Goal: Contribute content: Add original content to the website for others to see

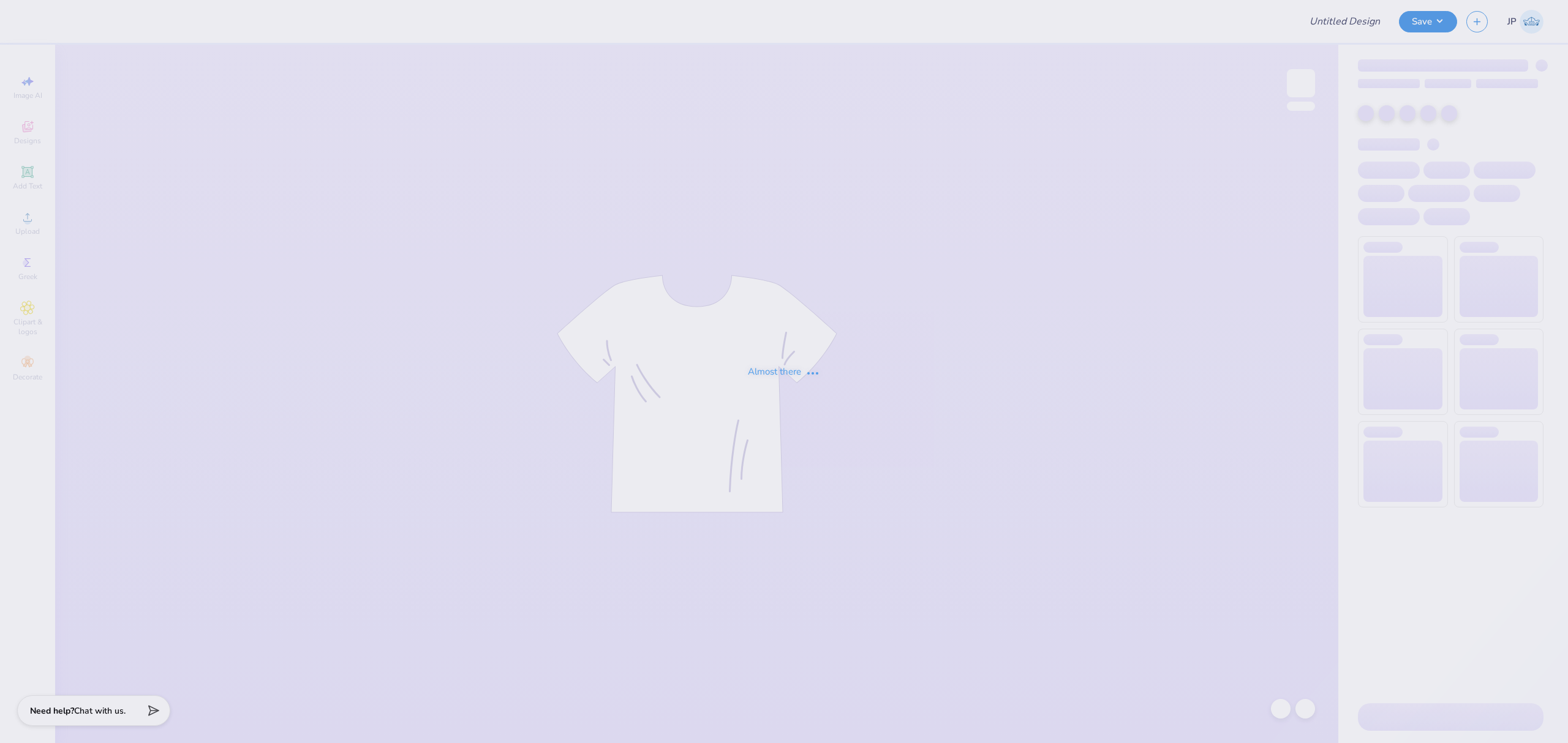
type input "Parent's Weekend"
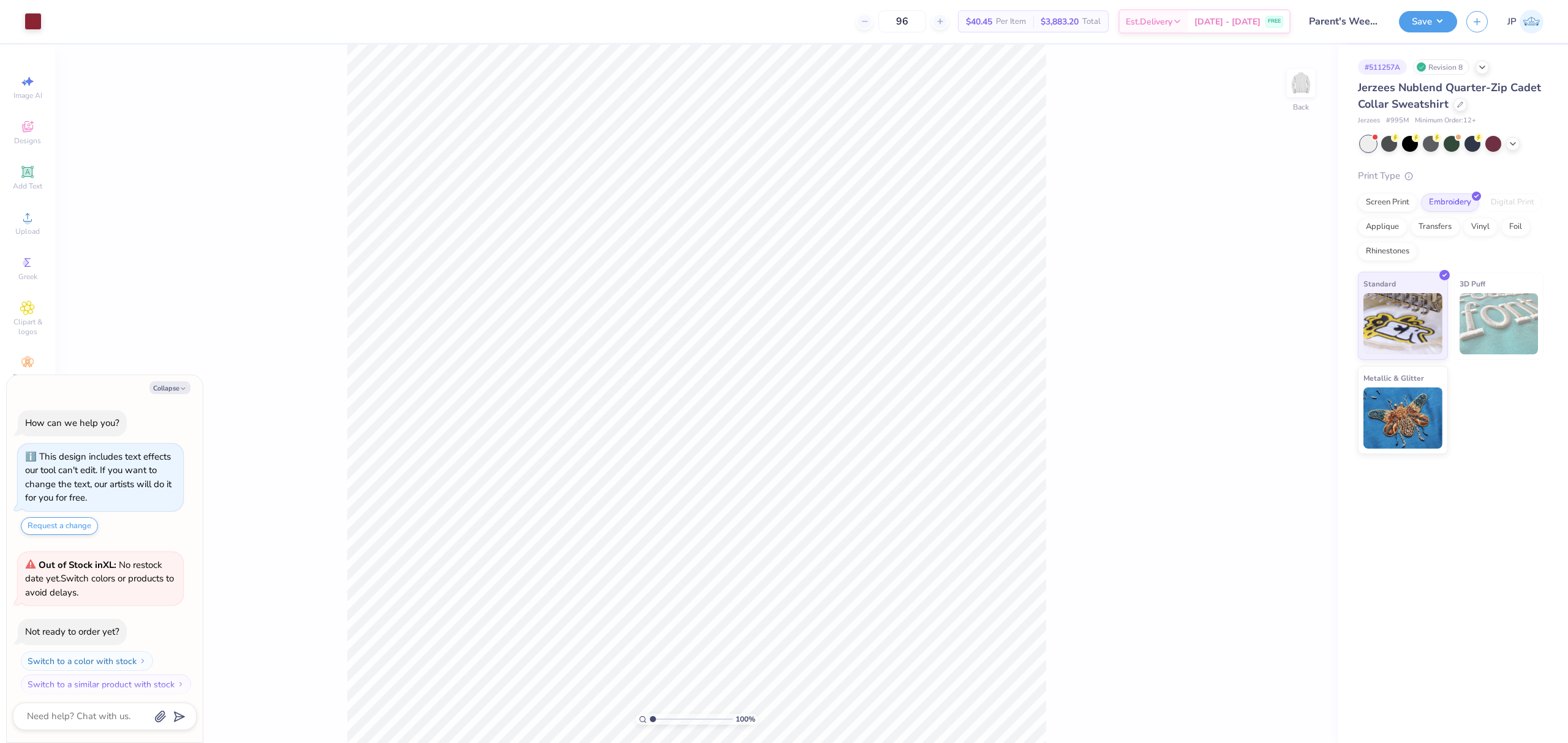
scroll to position [7, 0]
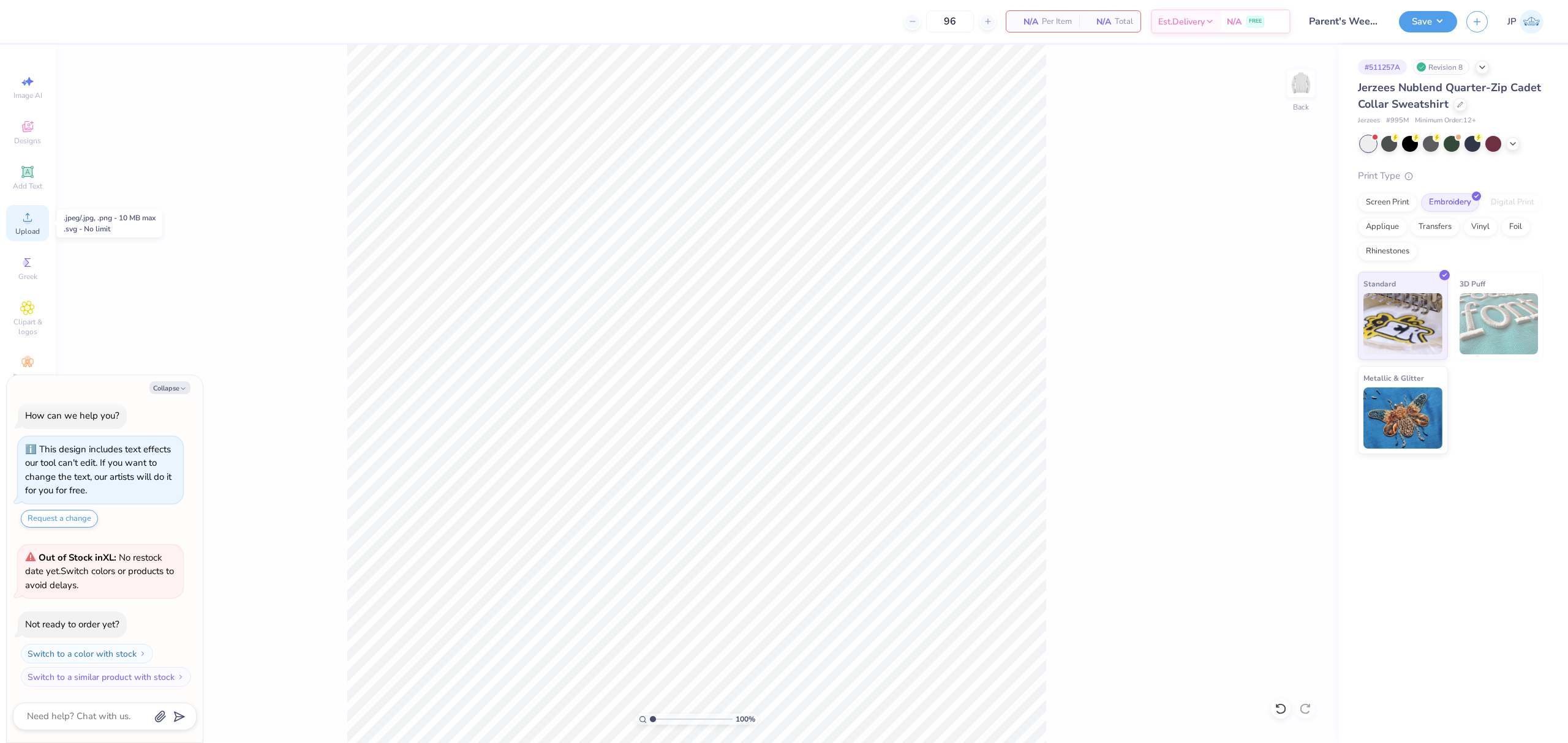
click at [18, 218] on div "Upload" at bounding box center [27, 223] width 43 height 36
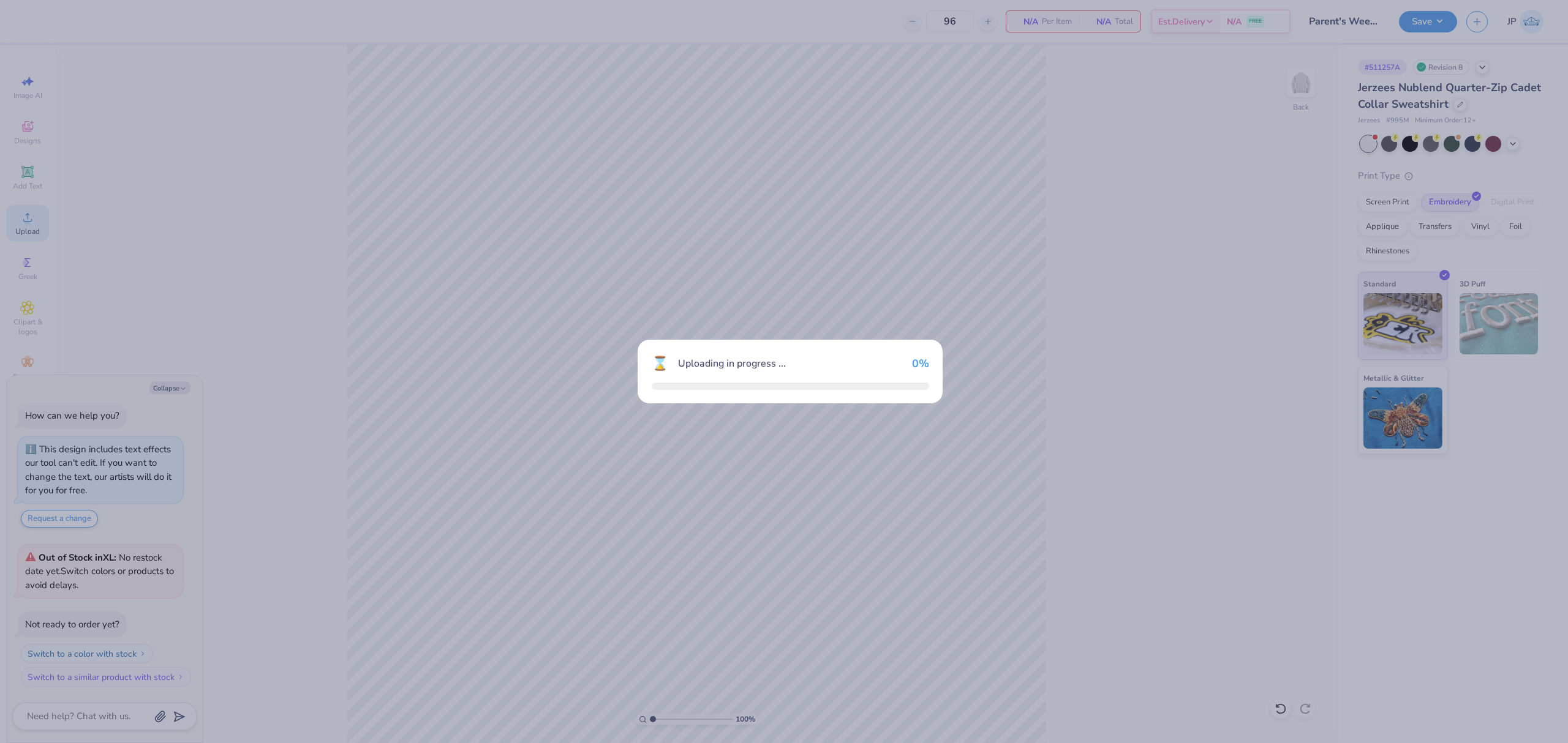
type textarea "x"
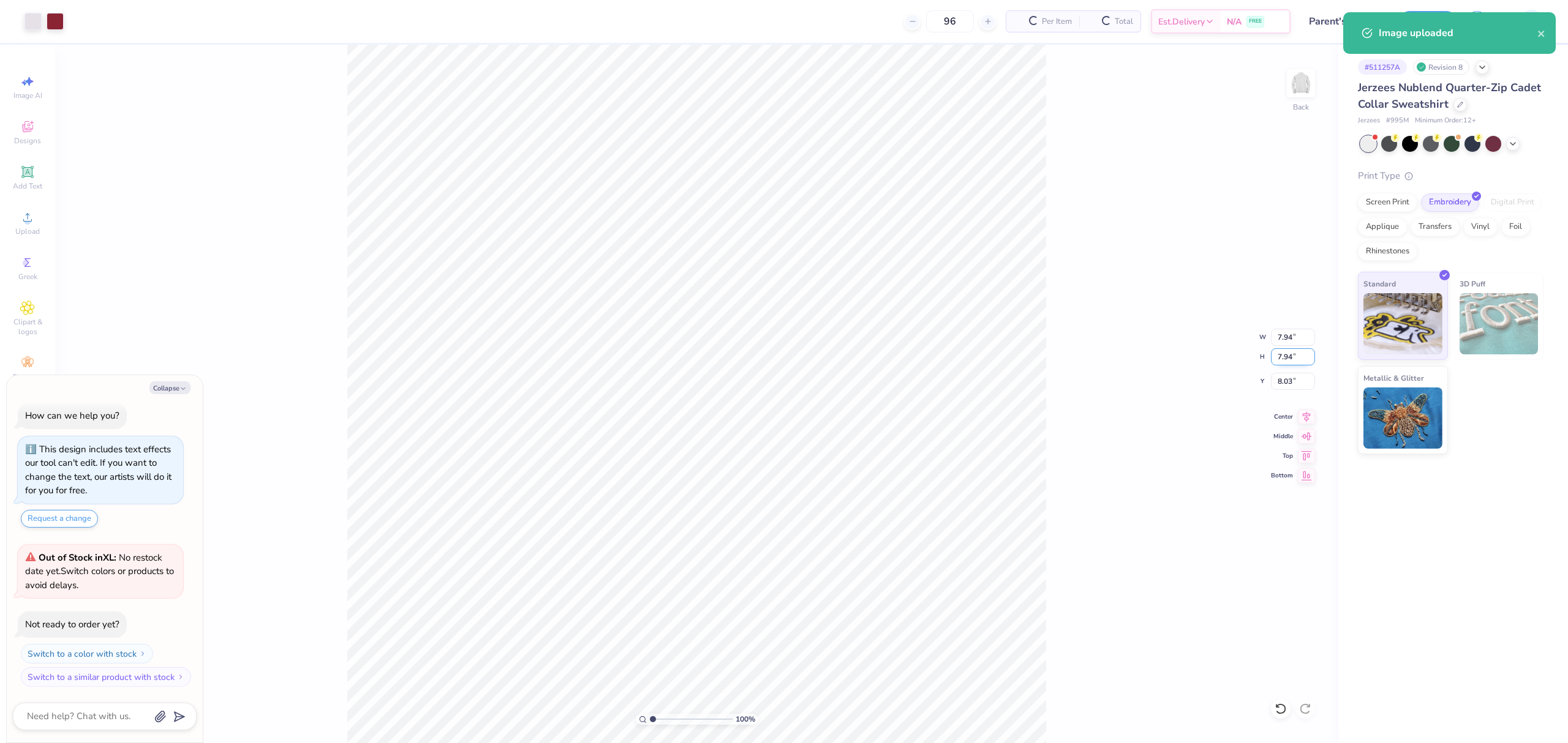
click at [1285, 353] on input "7.94" at bounding box center [1293, 357] width 44 height 17
click at [1280, 353] on input "7.94" at bounding box center [1293, 357] width 44 height 17
type input "4"
type textarea "x"
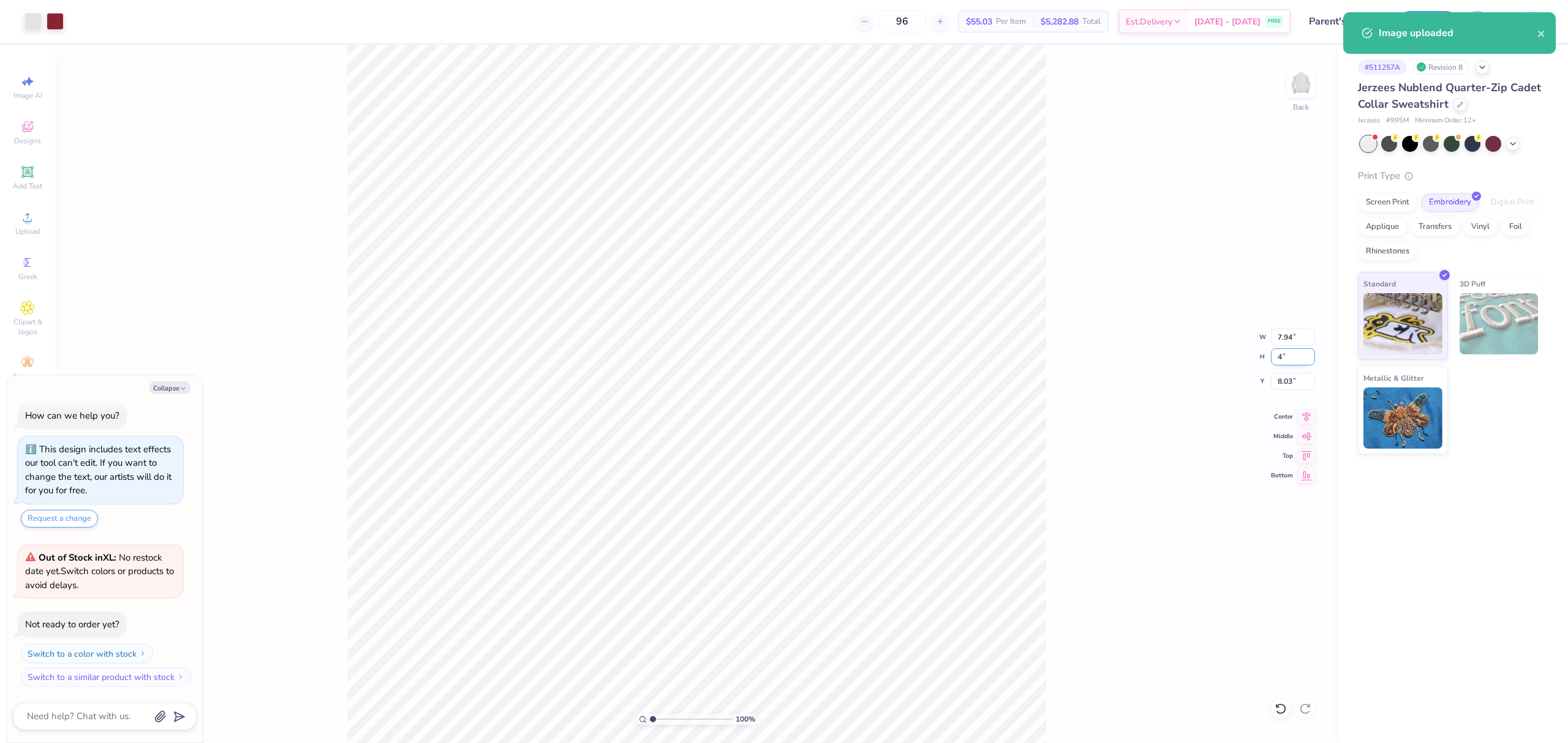
type input "4.00"
type input "10.00"
type textarea "x"
type input "3.00"
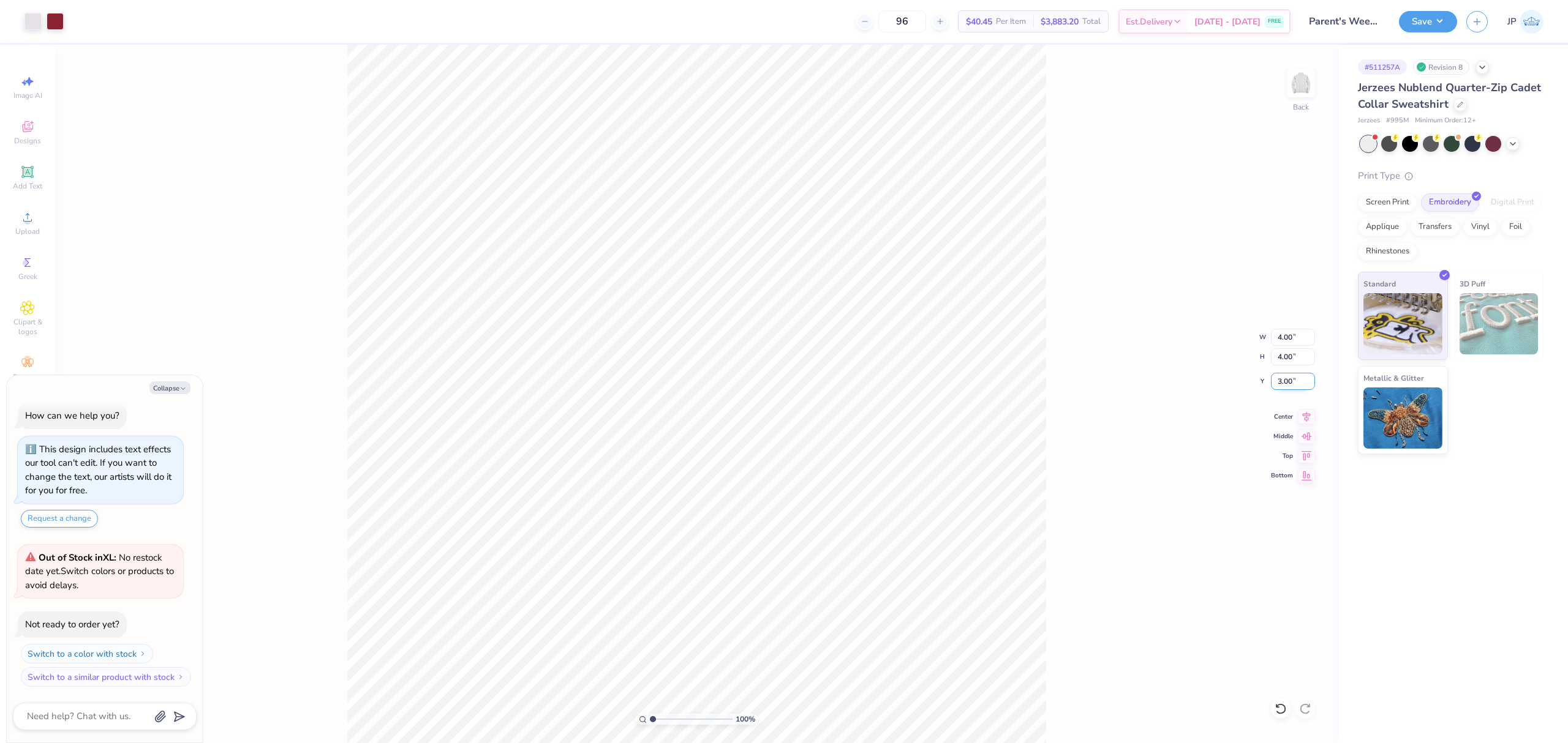
click at [1289, 388] on input "3.00" at bounding box center [1293, 382] width 44 height 17
click at [1052, 275] on div "100 % Back W 4.00 4.00 " H 4.00 4.00 " Y 3.00 3.00 " Center Middle Top Bottom" at bounding box center [696, 393] width 1283 height 698
click at [1427, 20] on button "Save" at bounding box center [1428, 20] width 58 height 21
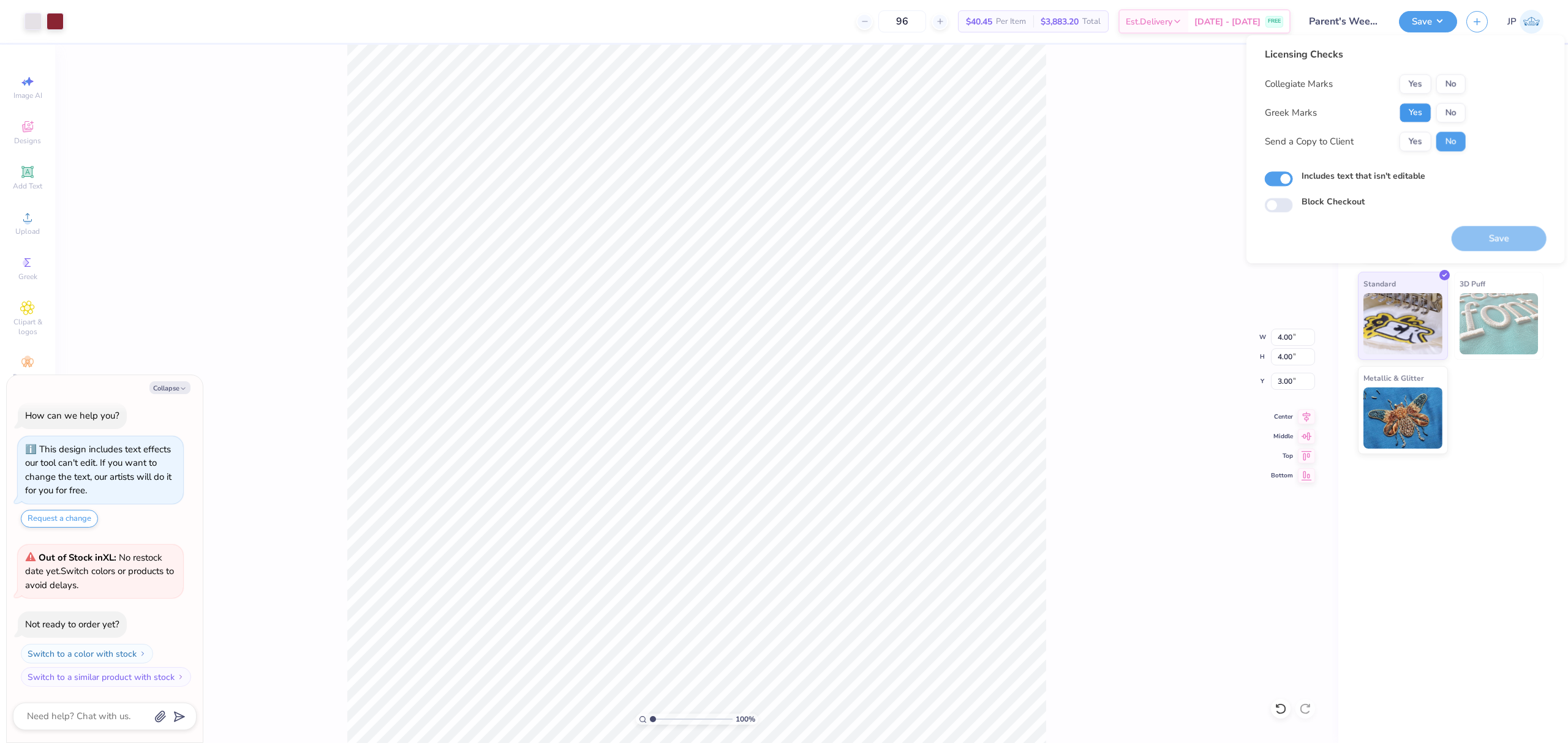
click at [1419, 103] on button "Yes" at bounding box center [1415, 113] width 32 height 20
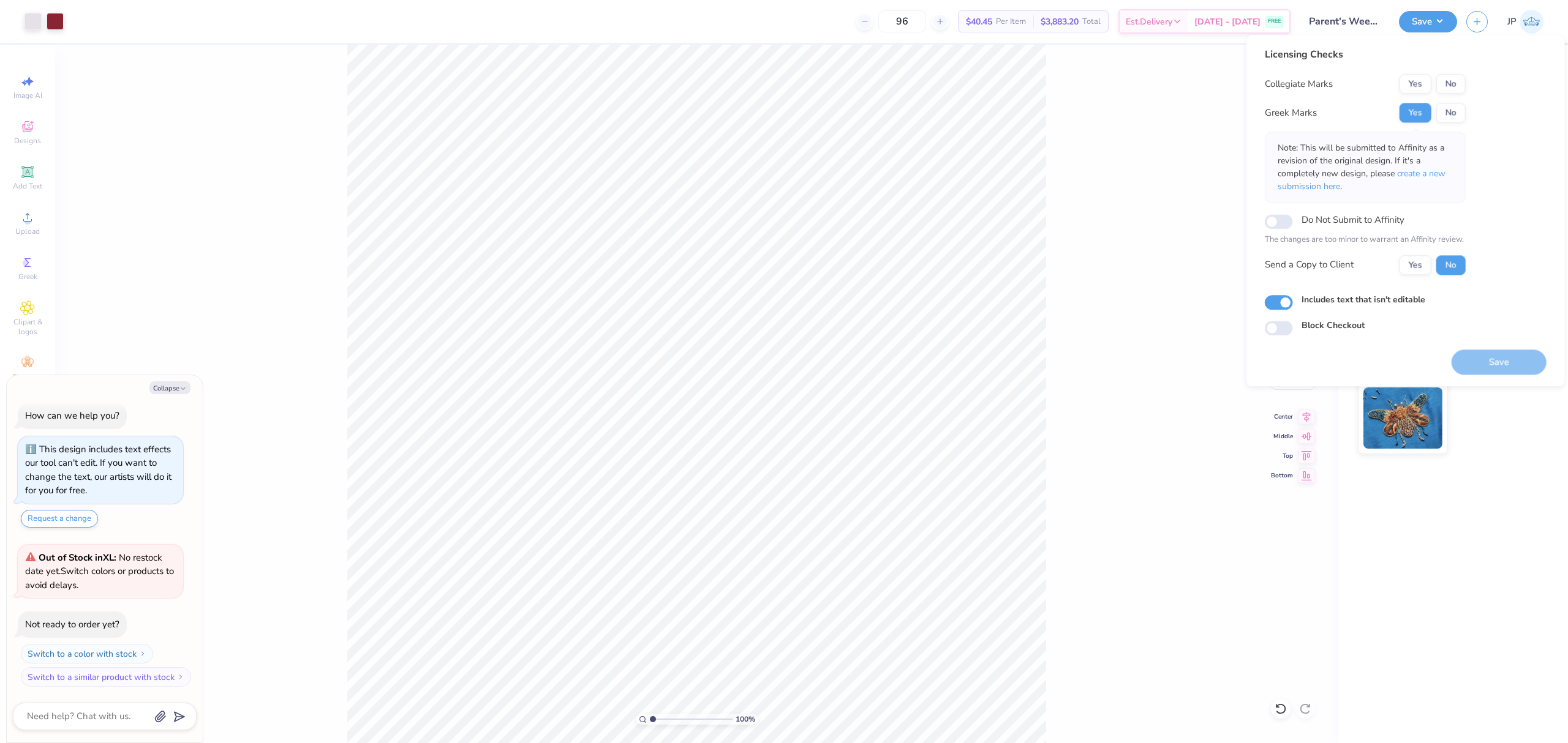
click at [1419, 77] on button "Yes" at bounding box center [1415, 84] width 32 height 20
type textarea "x"
type input "1"
drag, startPoint x: 656, startPoint y: 721, endPoint x: 606, endPoint y: 684, distance: 62.2
click at [650, 714] on input "range" at bounding box center [692, 720] width 83 height 11
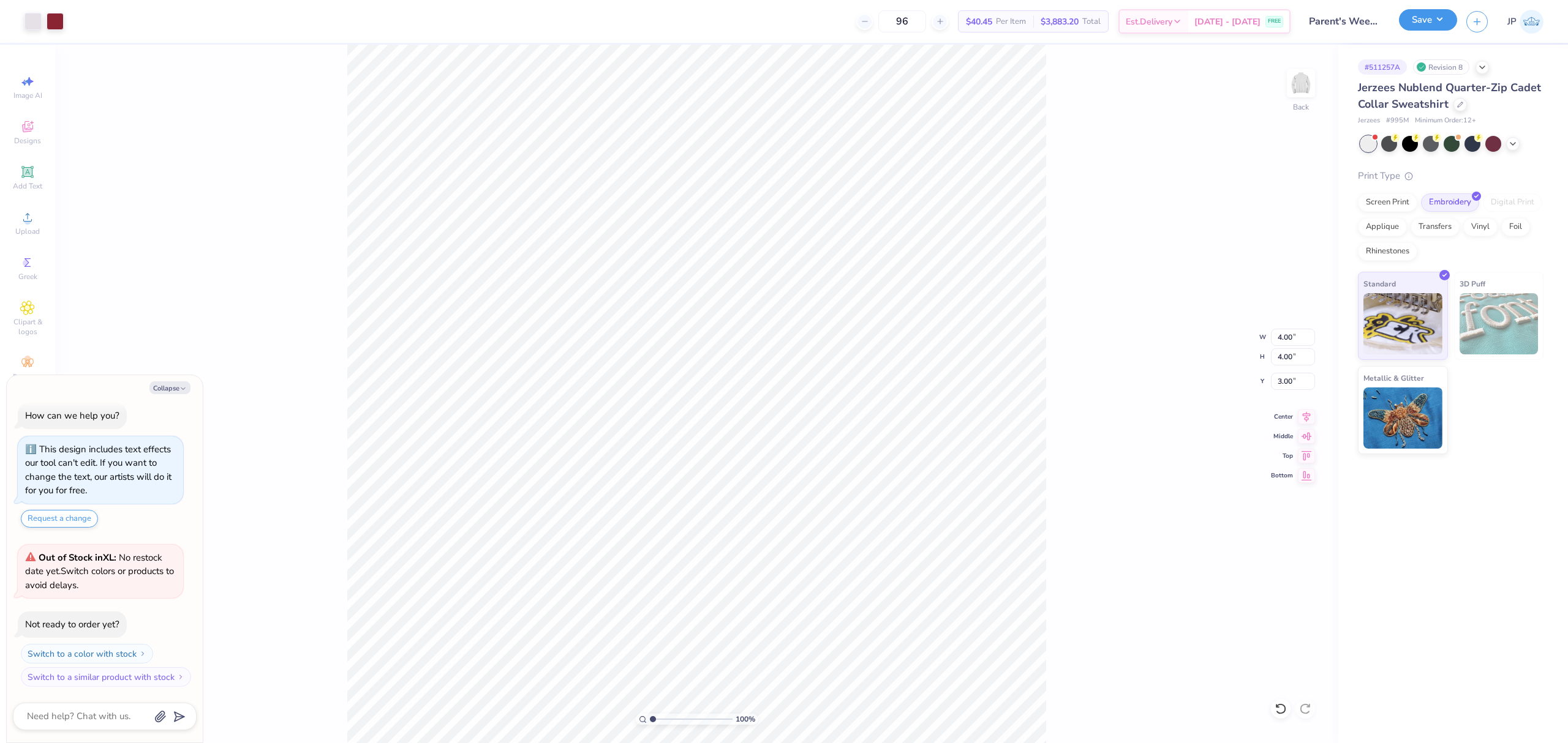
click at [1429, 16] on button "Save" at bounding box center [1428, 20] width 58 height 21
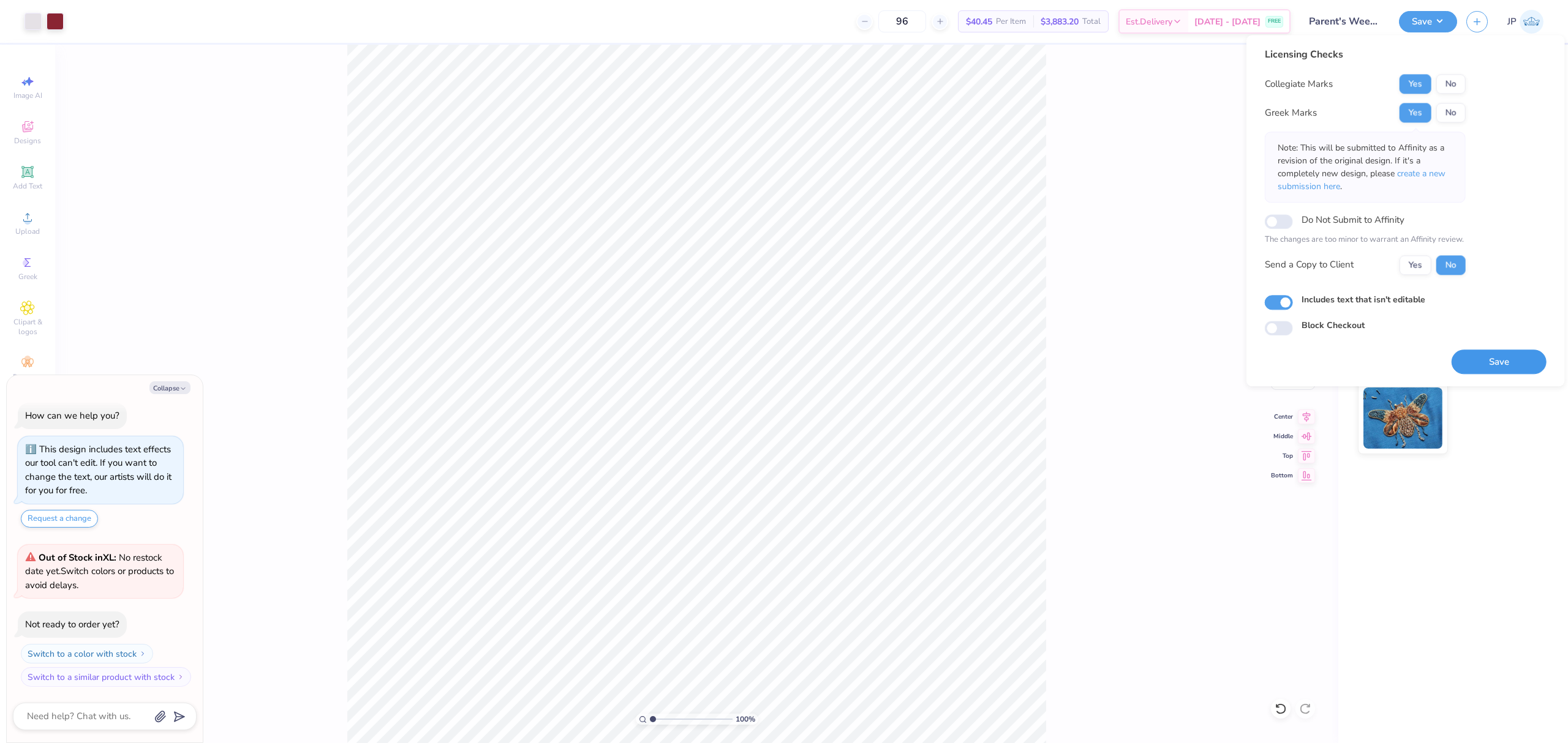
click at [1487, 358] on button "Save" at bounding box center [1498, 362] width 95 height 25
type textarea "x"
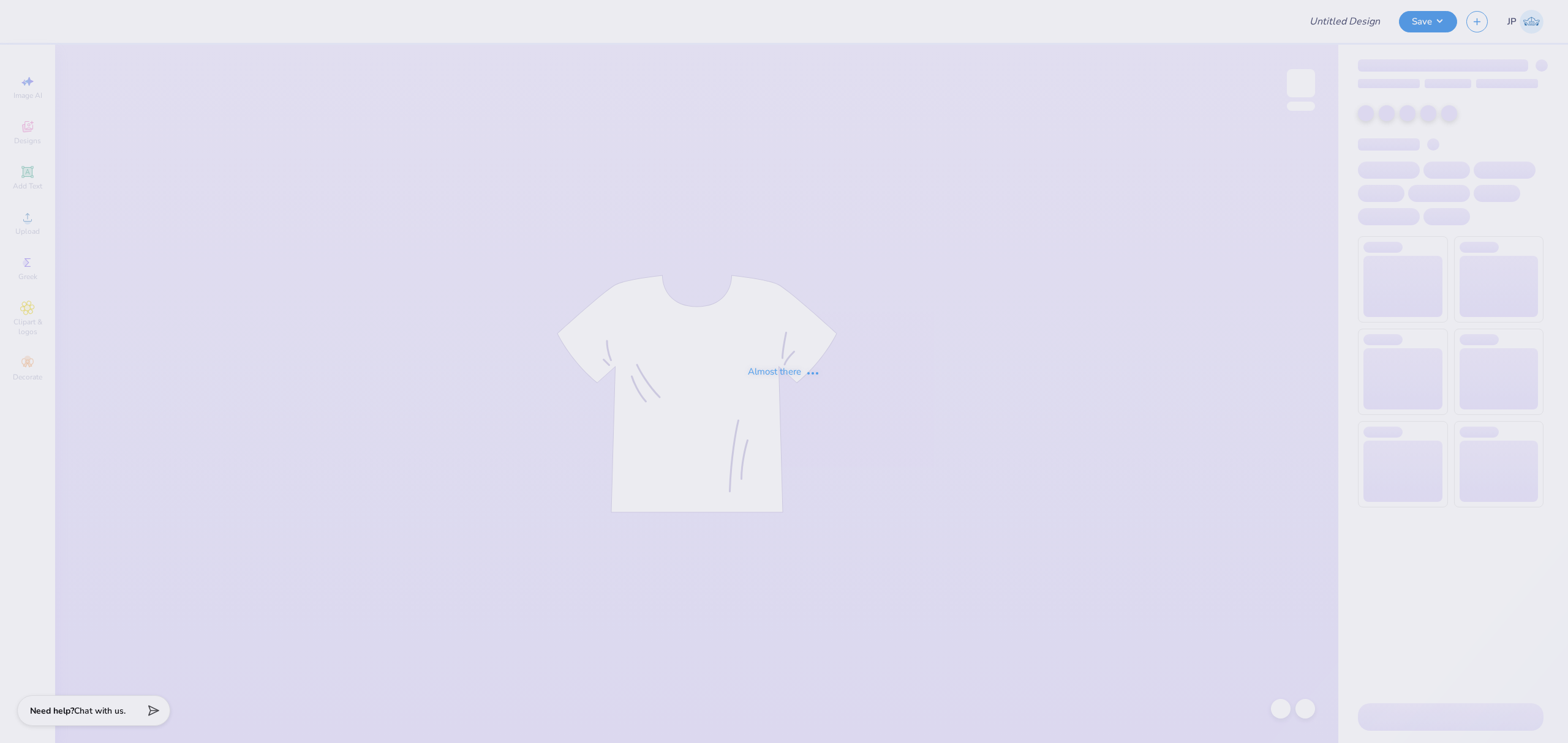
type input "PHC SWEATSHIRT"
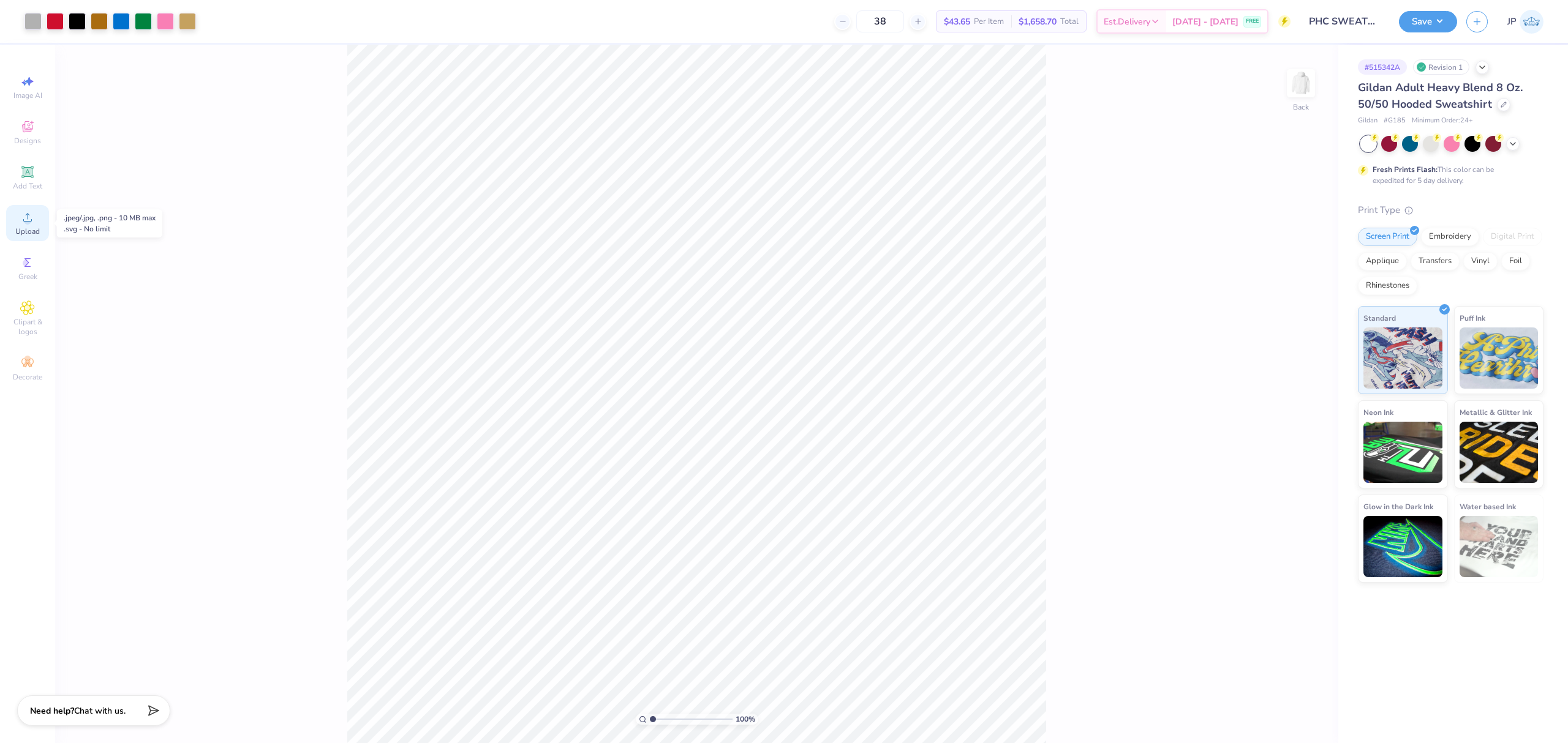
click at [16, 217] on div "Upload" at bounding box center [27, 223] width 43 height 36
type input "6.18"
type input "4.77"
type input "4.37"
type input "5.12"
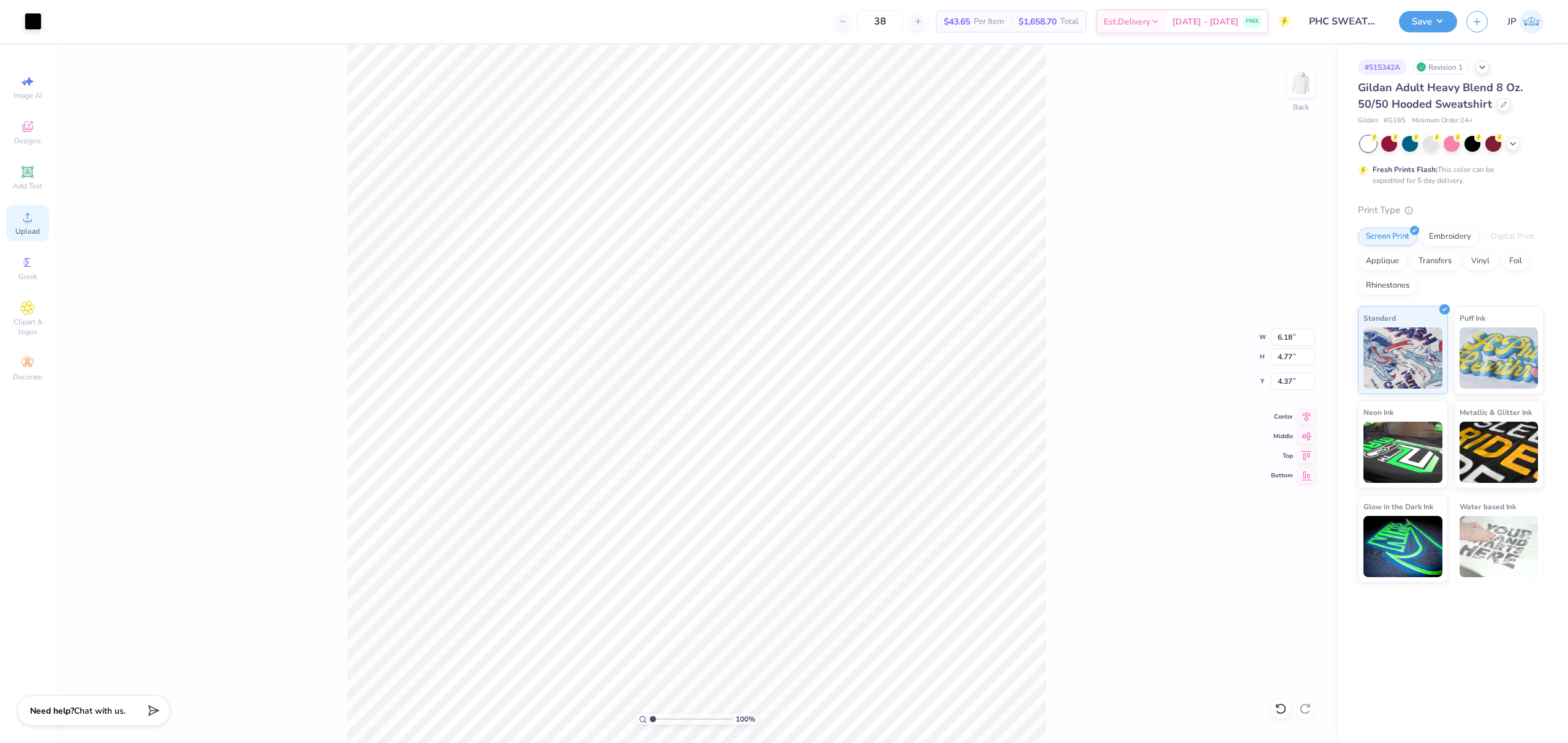
type input "3.96"
type input "4.36"
click at [22, 225] on div "Upload" at bounding box center [27, 223] width 43 height 36
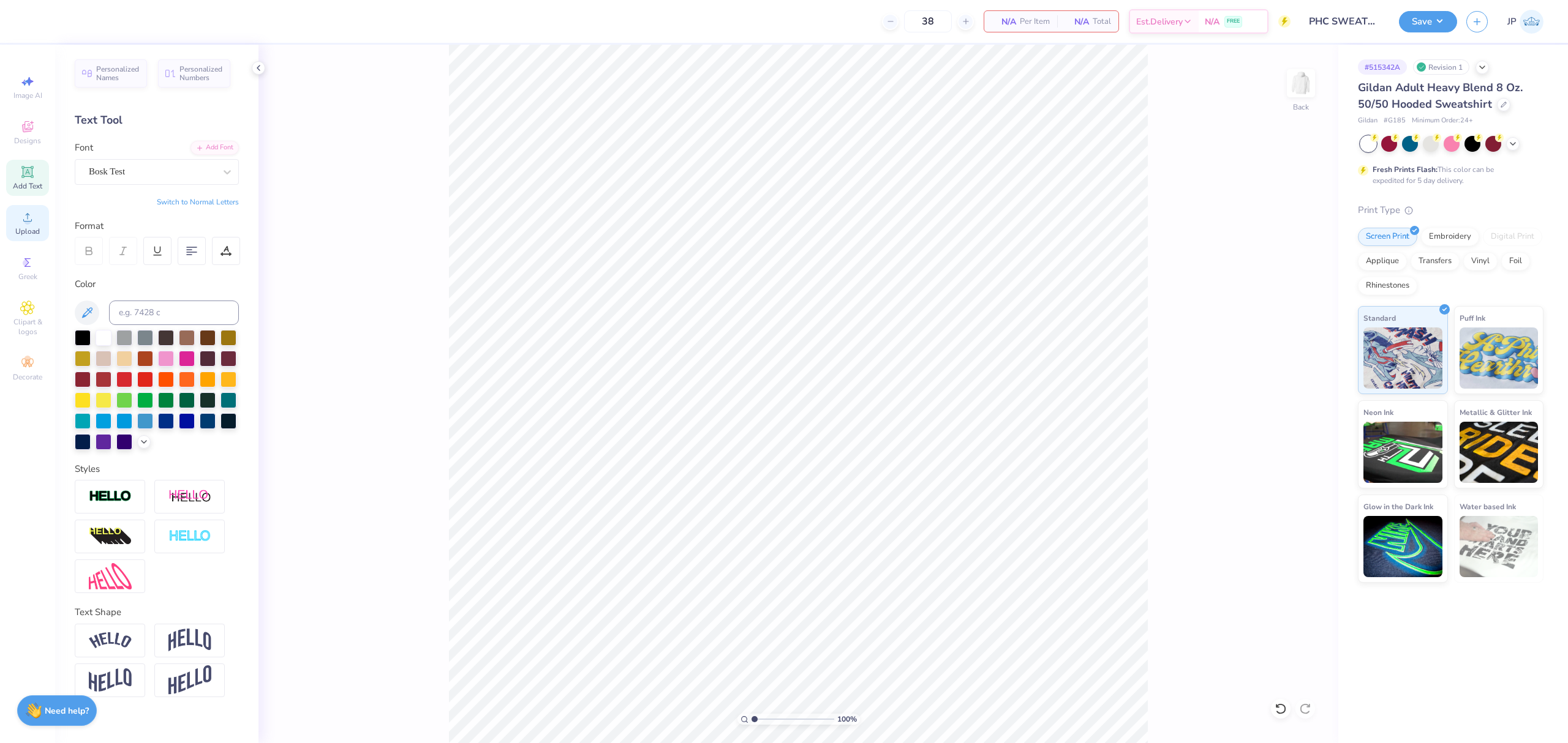
click at [33, 225] on div "Upload" at bounding box center [27, 223] width 43 height 36
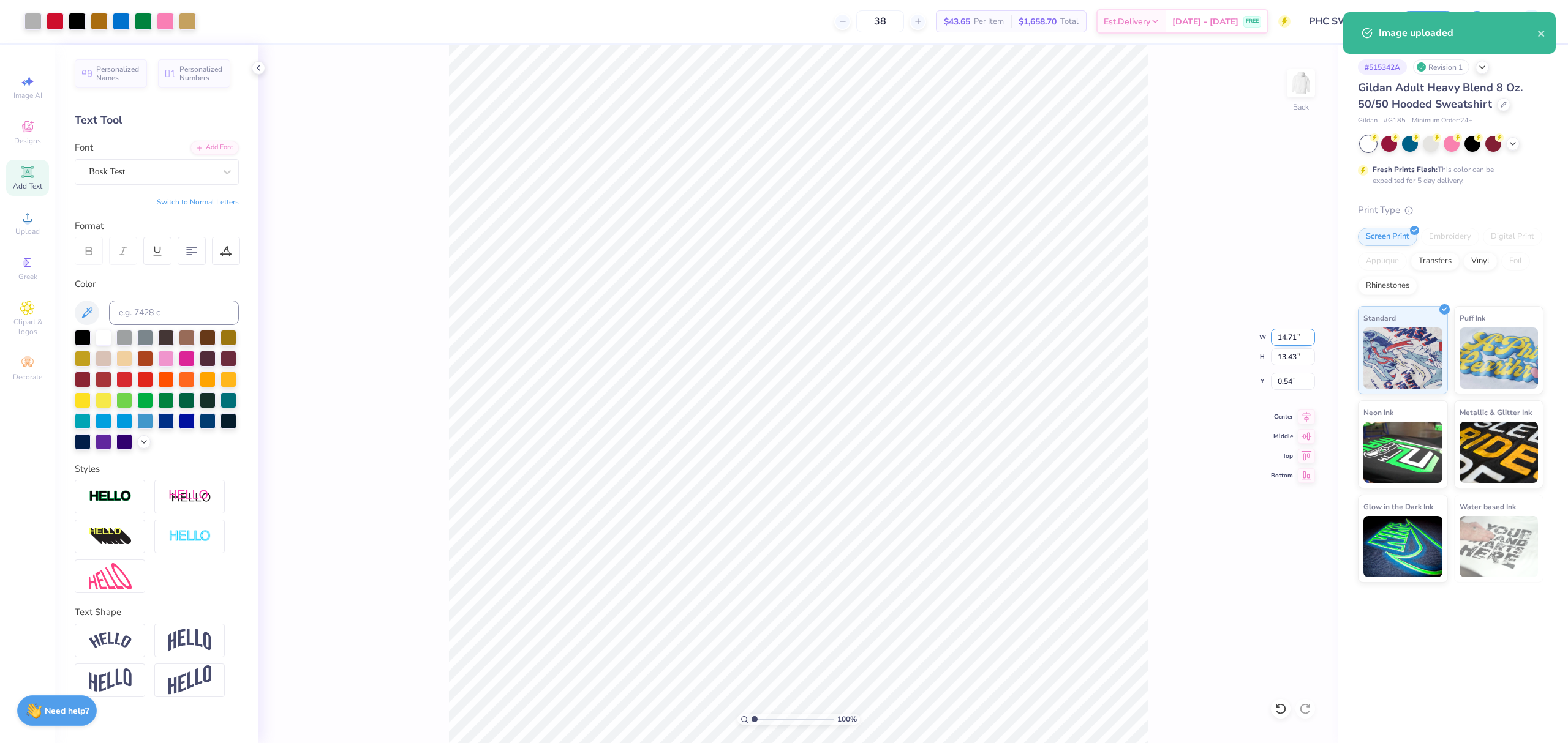
click at [1289, 336] on input "14.71" at bounding box center [1293, 337] width 44 height 17
type input "12.00"
type input "10.95"
type input "1.77"
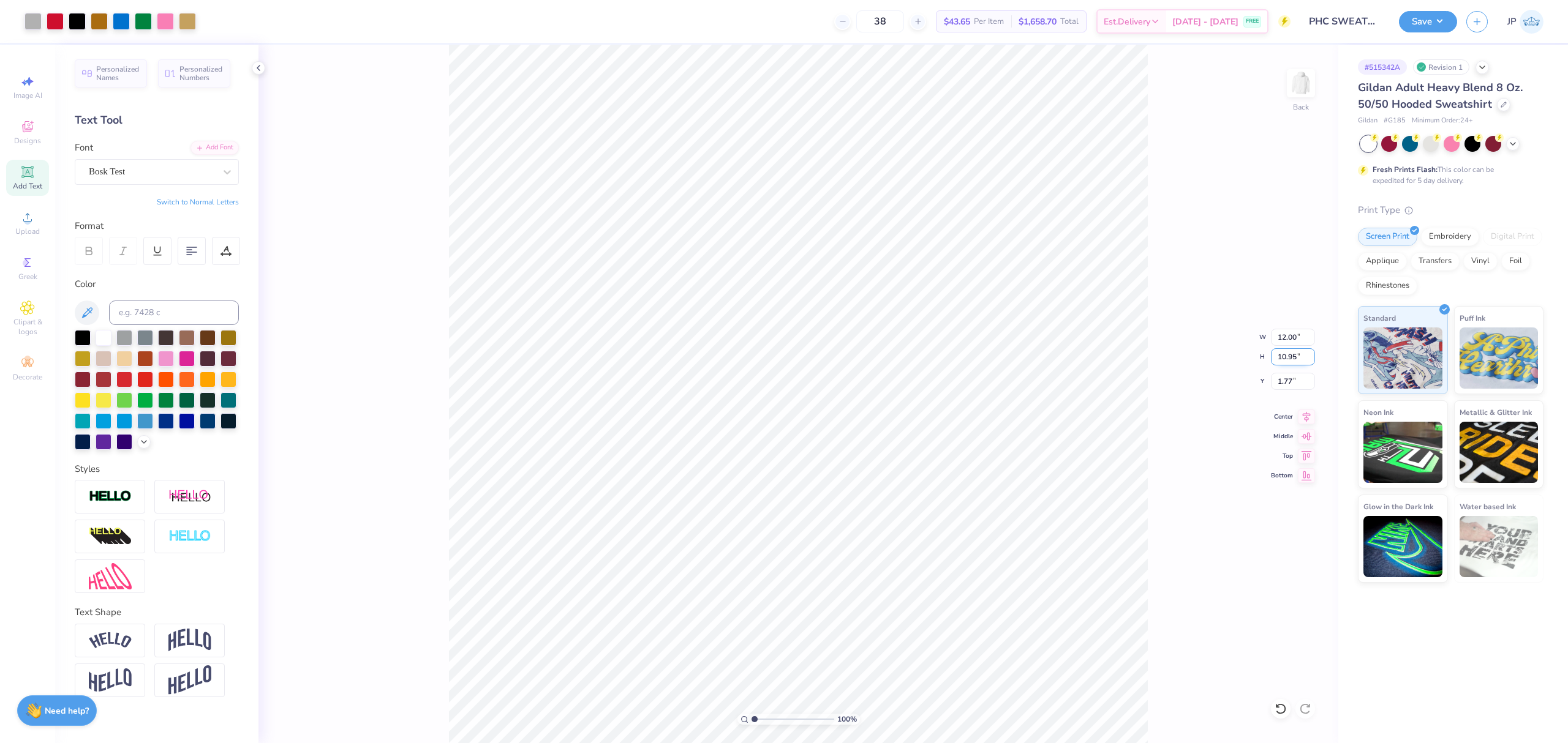
click at [1282, 354] on input "10.95" at bounding box center [1293, 357] width 44 height 17
type input "10.5"
type input "11.50"
type input "10.50"
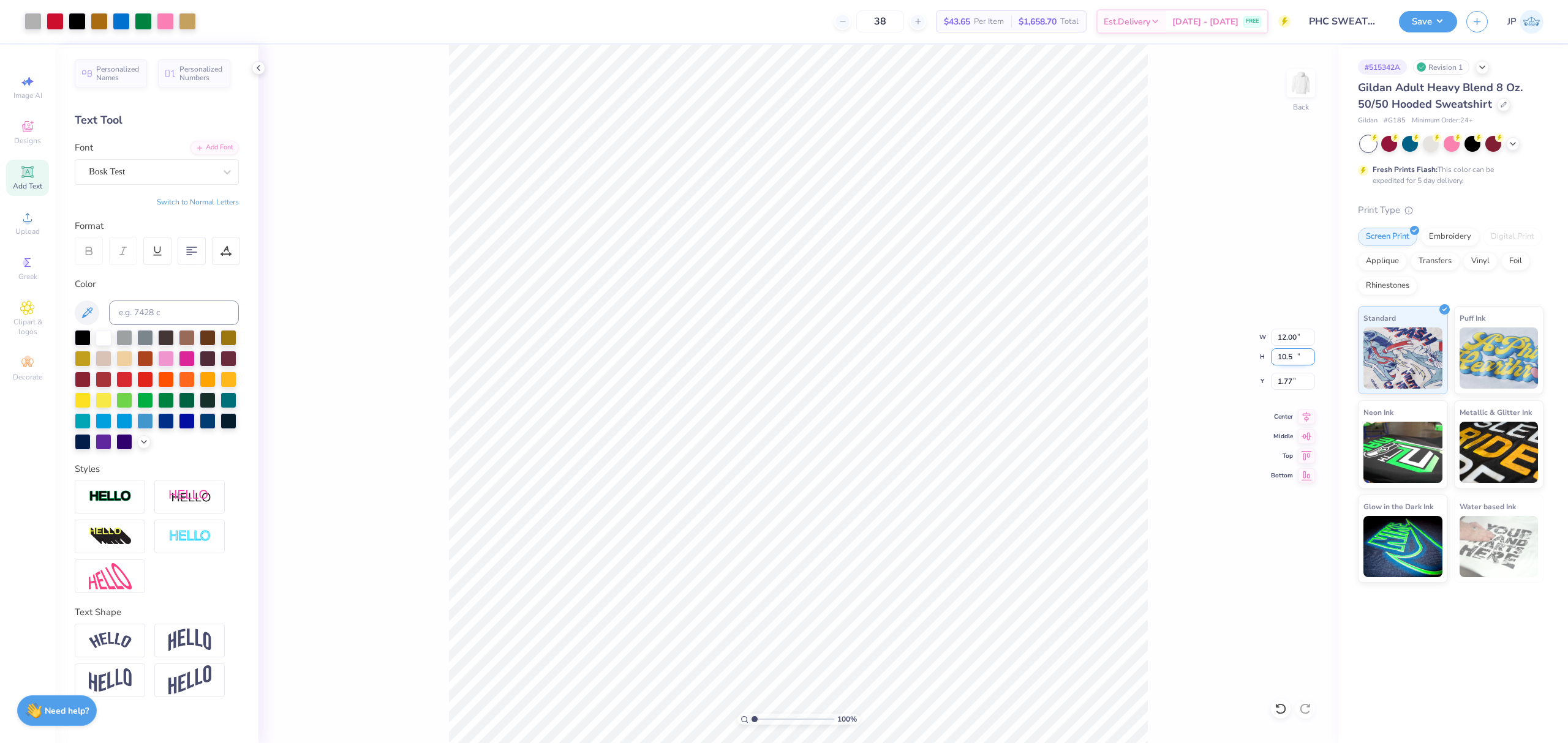
type input "2.00"
click at [1289, 382] on input "2.00" at bounding box center [1293, 382] width 44 height 17
click at [1433, 8] on div "Save JP" at bounding box center [1483, 21] width 169 height 43
click at [1437, 17] on button "Save" at bounding box center [1428, 20] width 58 height 21
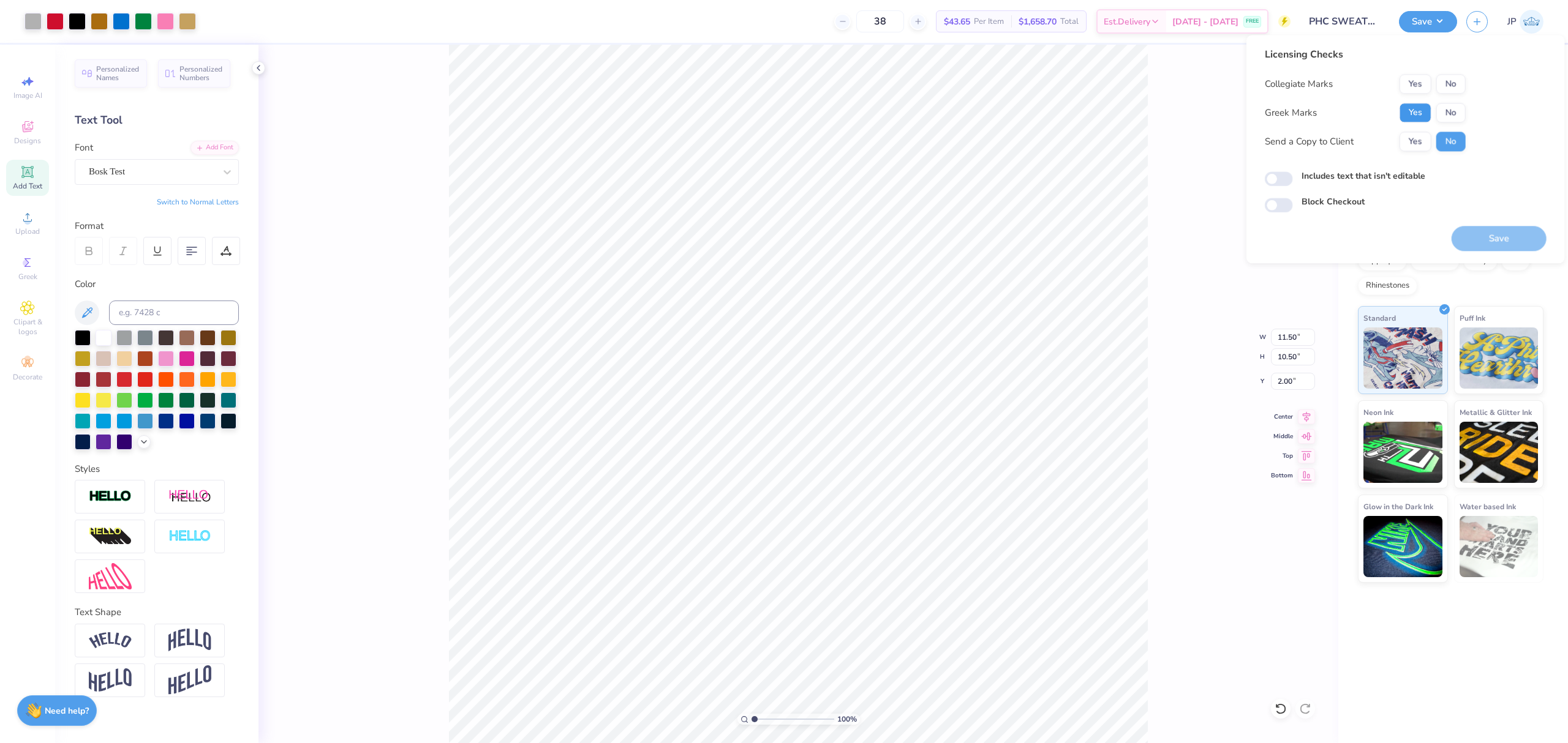
click at [1410, 109] on button "Yes" at bounding box center [1415, 113] width 32 height 20
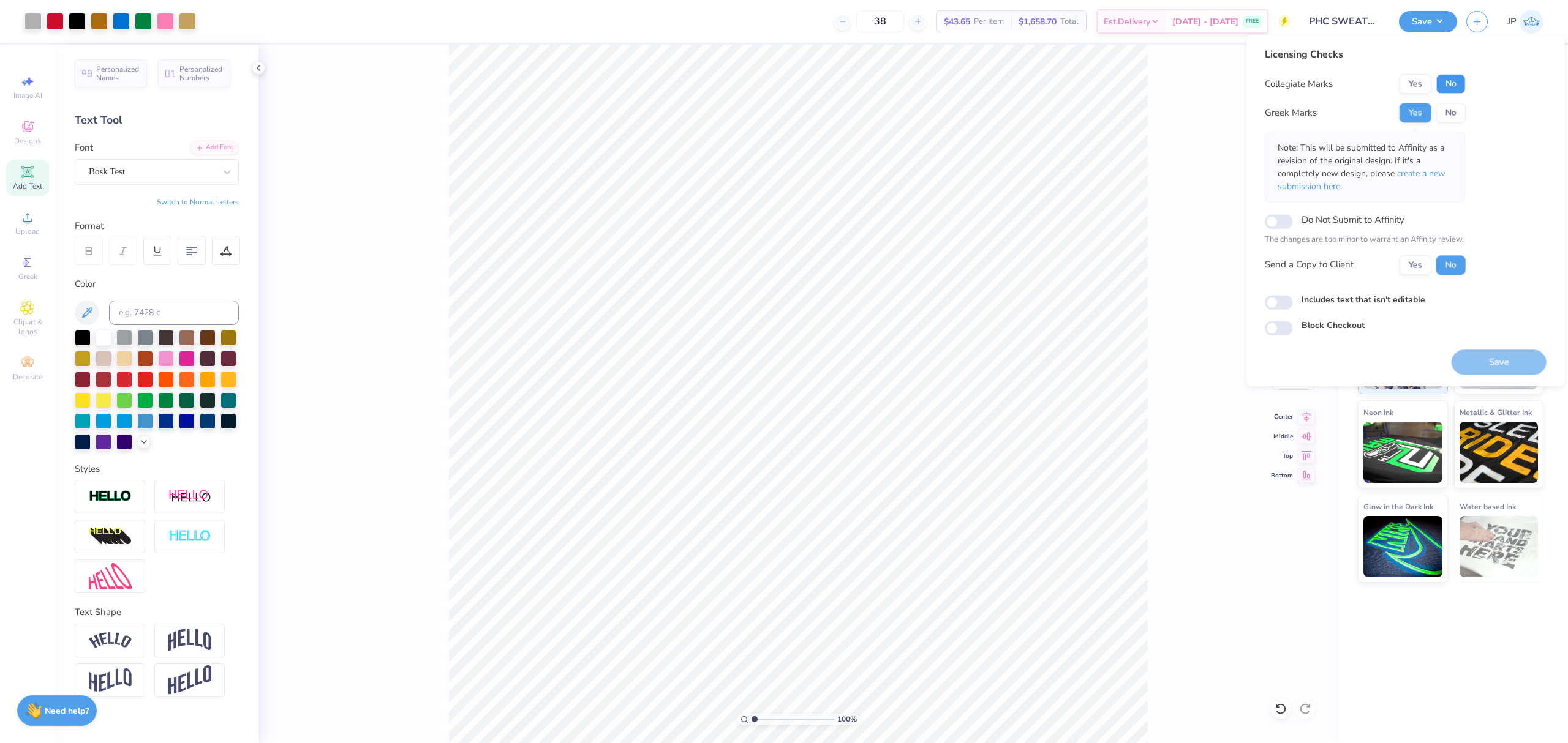
click at [1448, 86] on button "No" at bounding box center [1451, 84] width 30 height 20
click at [1491, 361] on button "Save" at bounding box center [1498, 362] width 95 height 25
click at [342, 106] on div "100 % Back W 11.50 11.50 " H 10.50 10.50 " Y 2.00 2.00 " Center Middle Top Bott…" at bounding box center [798, 393] width 1080 height 698
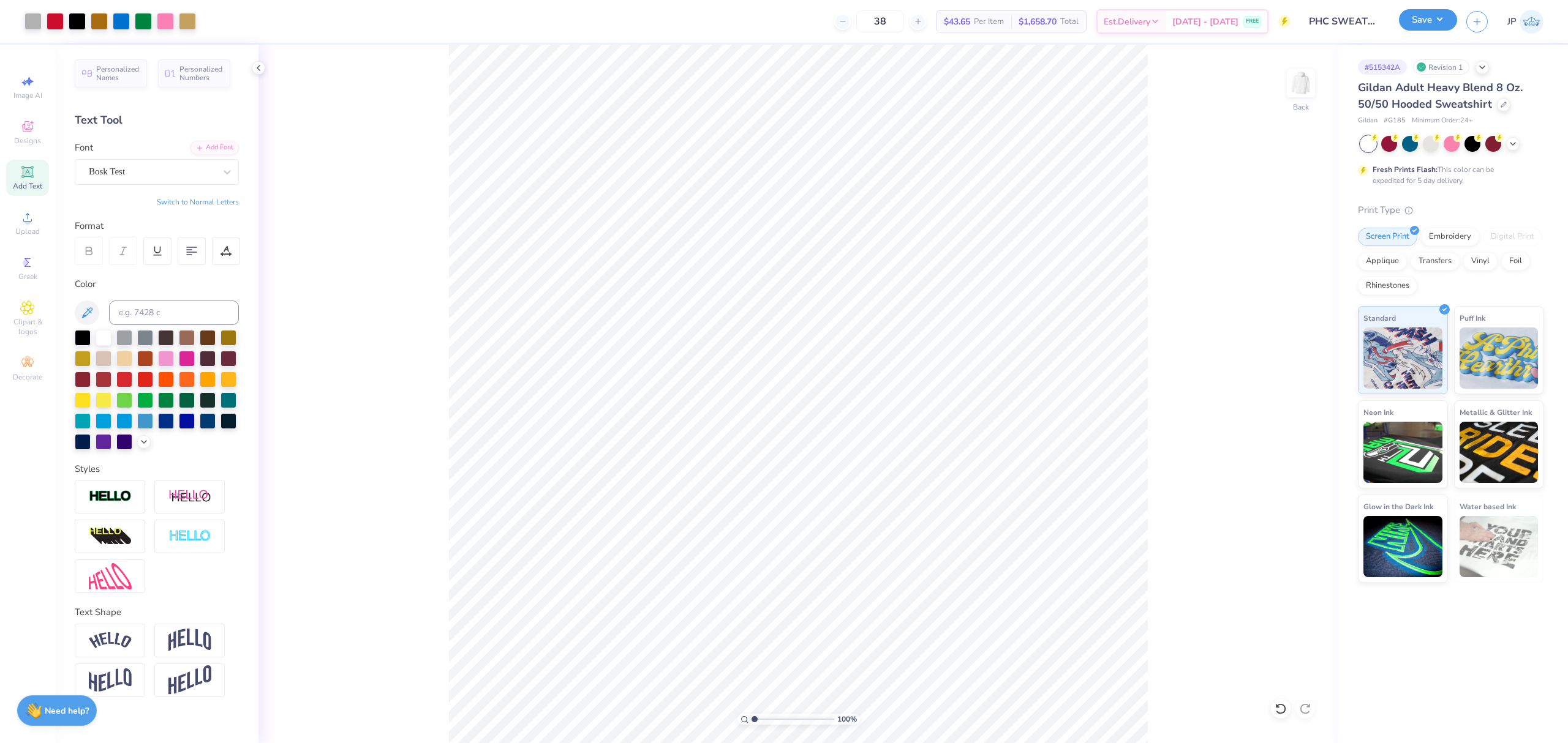
click at [1434, 23] on button "Save" at bounding box center [1428, 20] width 58 height 21
